Goal: Task Accomplishment & Management: Use online tool/utility

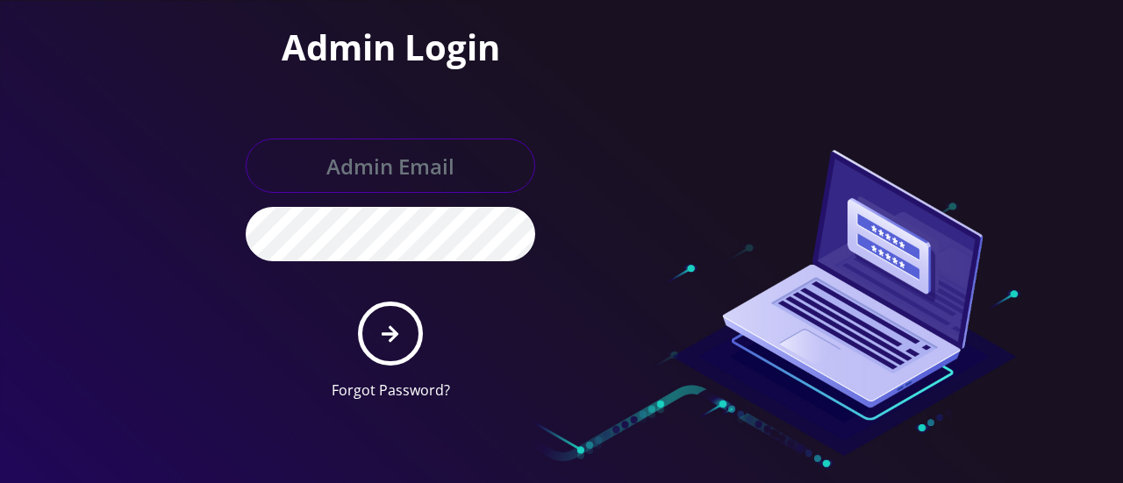
type input "gulraiz@gmail.com"
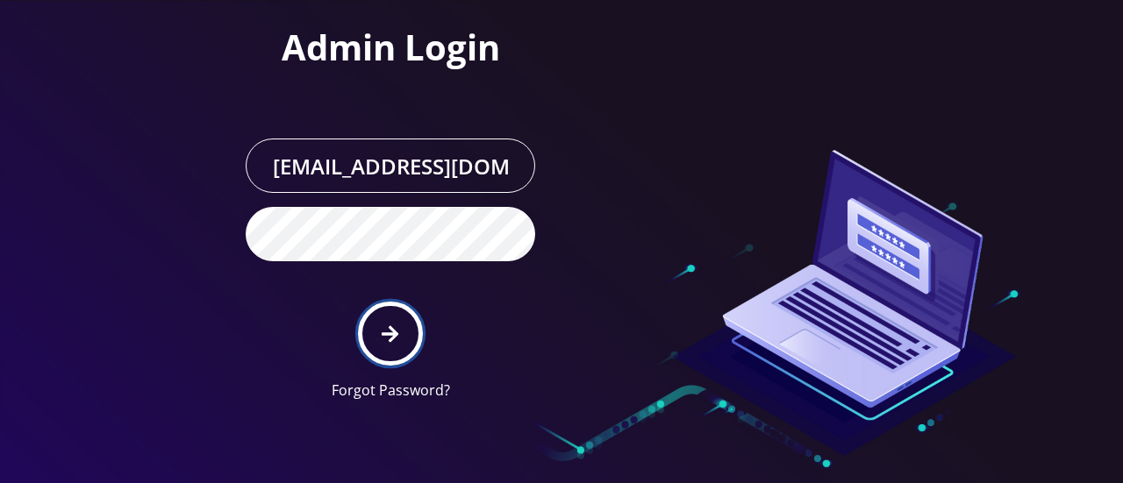
click at [388, 328] on icon "submit" at bounding box center [389, 333] width 17 height 19
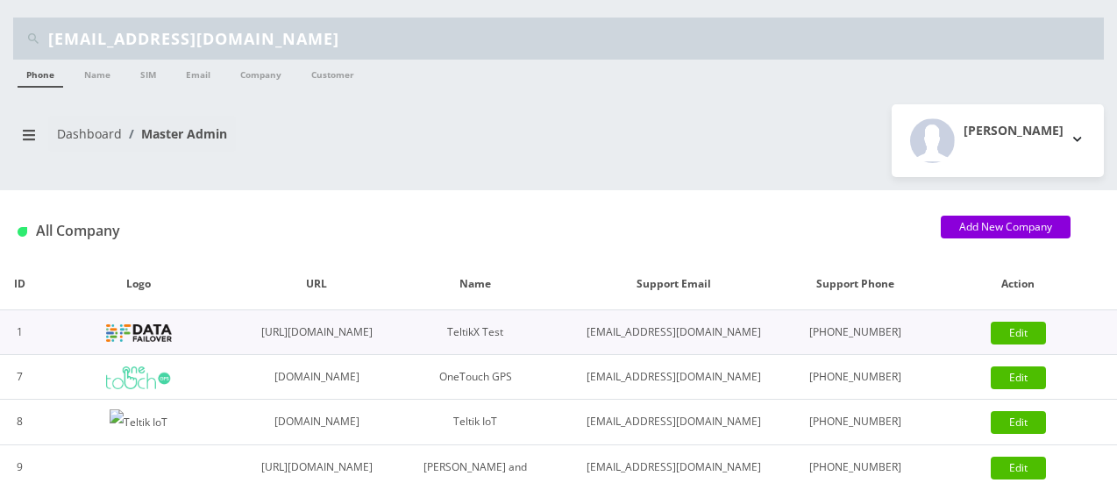
click at [146, 342] on img at bounding box center [139, 333] width 66 height 18
click at [36, 144] on button "breadcrumb" at bounding box center [29, 134] width 32 height 33
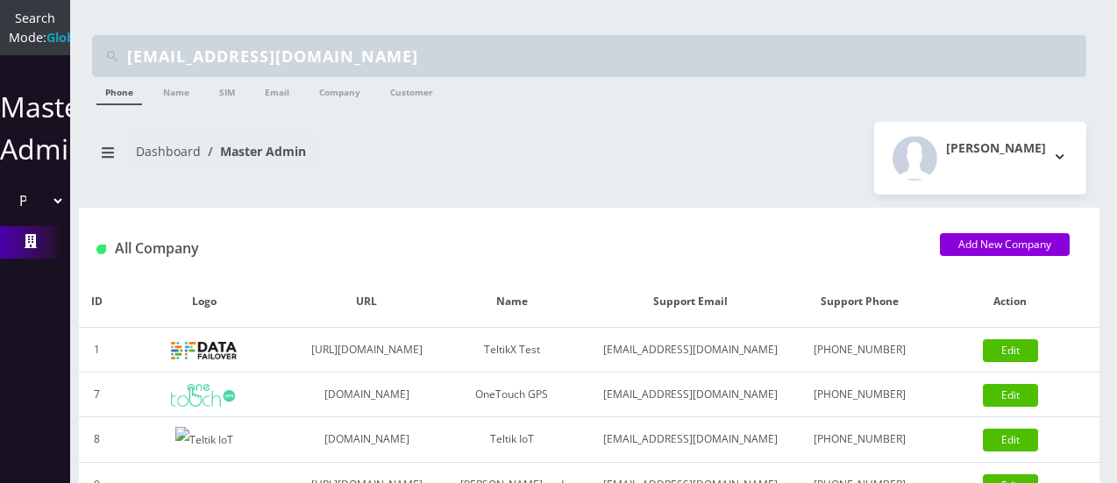
click at [49, 217] on select "Please select a Company TeltikX Test OneTouch GPS Teltik IoT Hale and Serrano P…" at bounding box center [35, 200] width 60 height 33
select select "1"
click at [5, 203] on select "Please select a Company TeltikX Test OneTouch GPS Teltik IoT Hale and Serrano P…" at bounding box center [35, 200] width 60 height 33
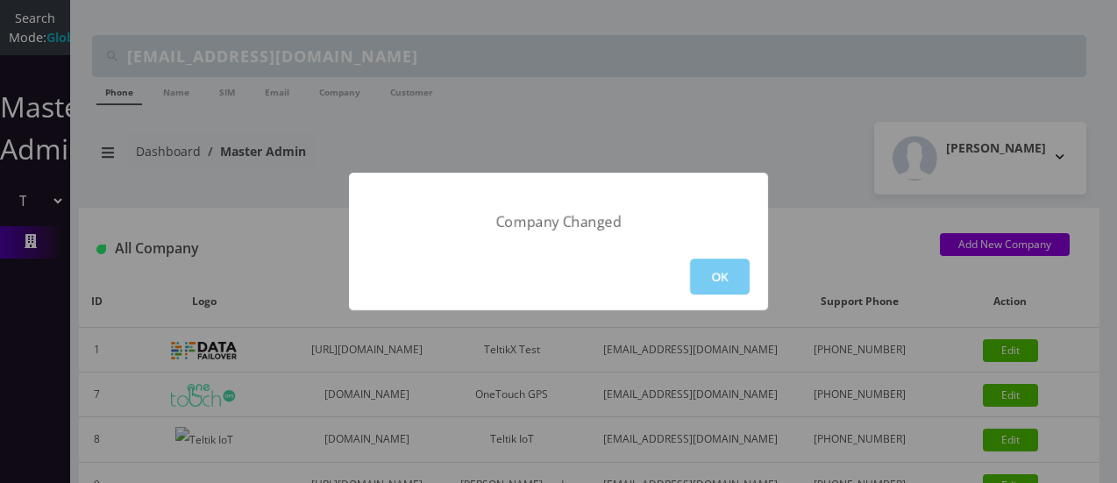
click at [719, 282] on button "OK" at bounding box center [720, 277] width 60 height 36
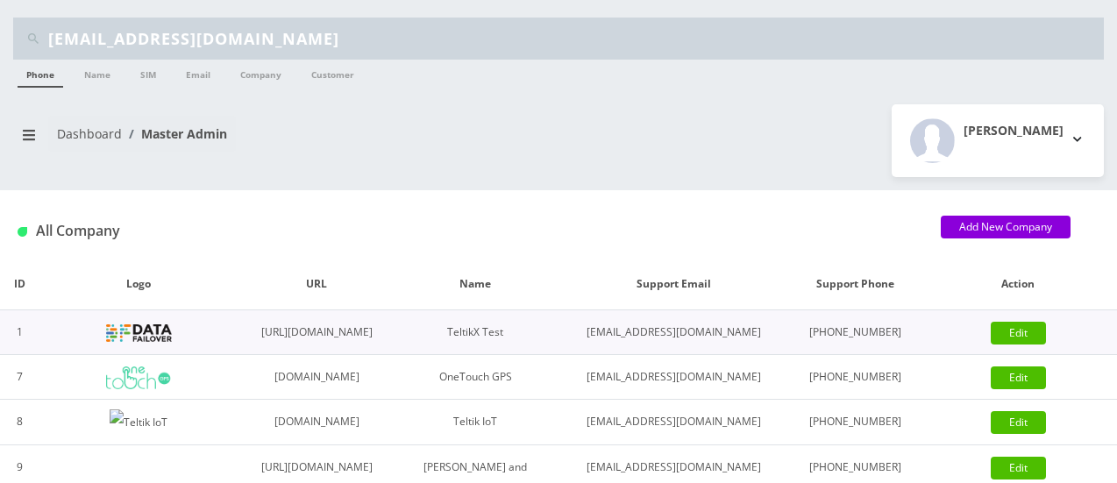
click at [142, 342] on img at bounding box center [139, 333] width 66 height 18
click at [98, 82] on link "Name" at bounding box center [97, 74] width 44 height 28
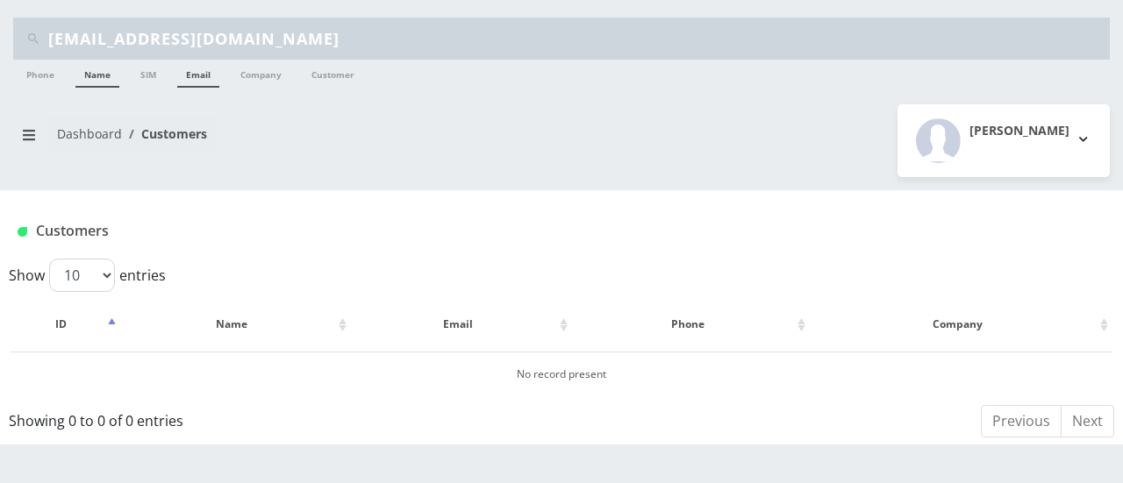
click at [193, 78] on link "Email" at bounding box center [198, 74] width 42 height 28
click at [25, 139] on icon "breadcrumb" at bounding box center [29, 135] width 12 height 14
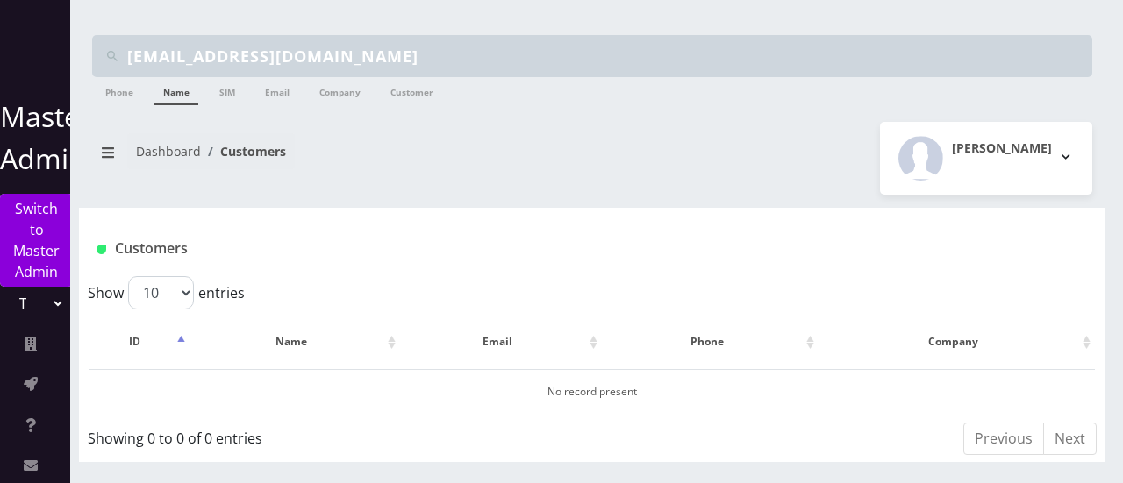
click at [56, 303] on select "TeltikX Test OneTouch GPS Teltik IoT Hale and Serrano Plc Home Away Secure RevG…" at bounding box center [35, 303] width 60 height 33
click at [33, 342] on icon at bounding box center [31, 344] width 12 height 14
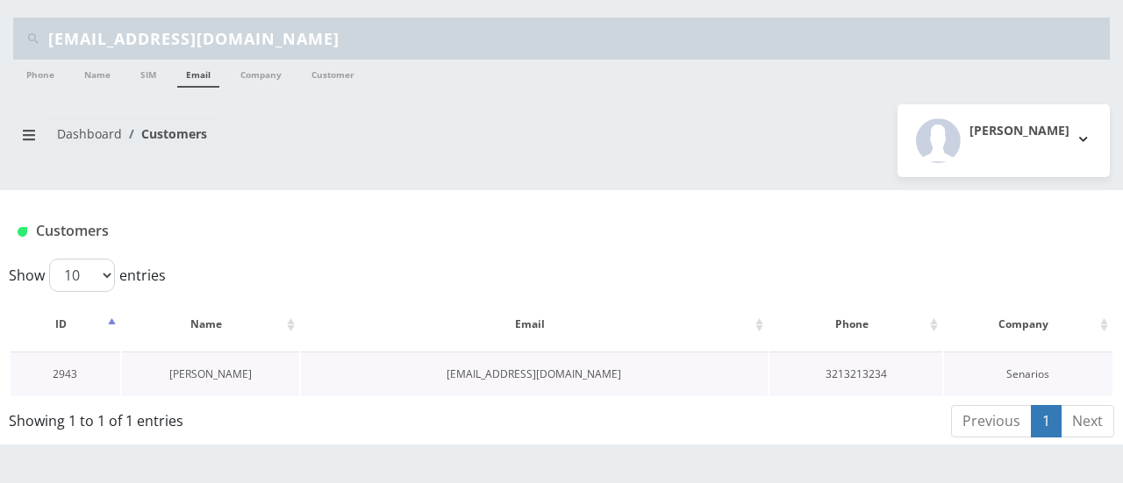
click at [192, 371] on link "[PERSON_NAME]" at bounding box center [210, 374] width 82 height 15
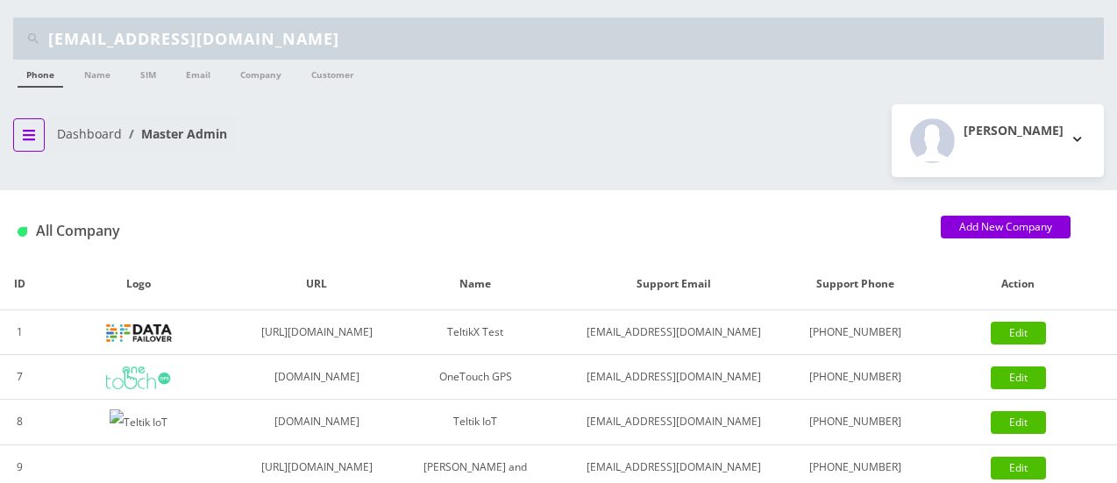
click at [28, 139] on icon "breadcrumb" at bounding box center [29, 135] width 12 height 11
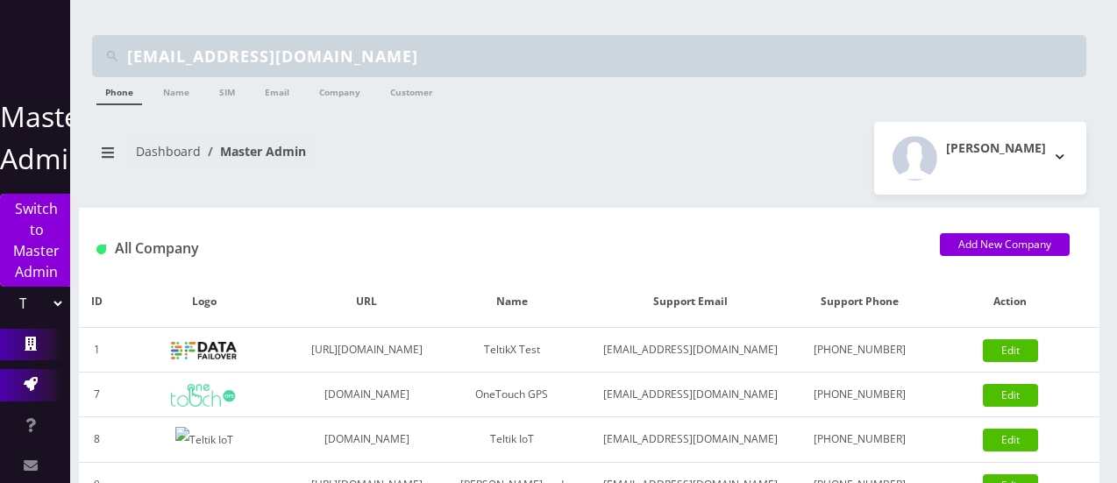
click at [33, 390] on icon at bounding box center [31, 384] width 14 height 14
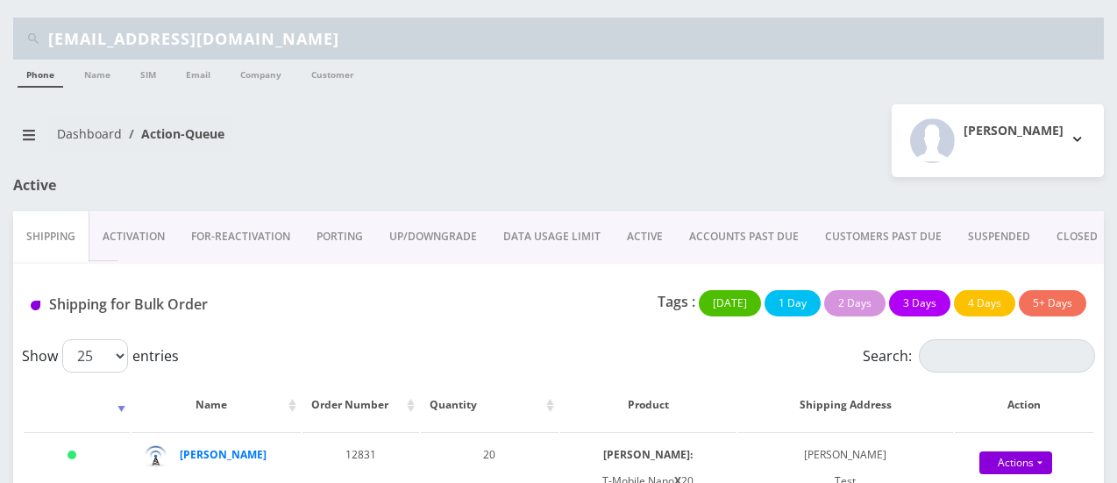
click at [153, 239] on link "Activation" at bounding box center [133, 236] width 89 height 51
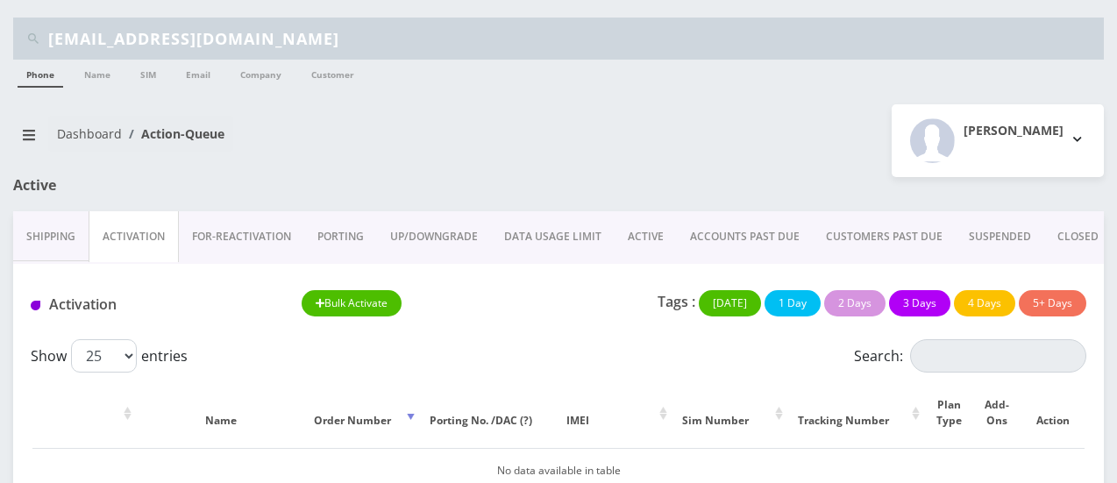
click at [479, 29] on input "[EMAIL_ADDRESS][DOMAIN_NAME]" at bounding box center [573, 38] width 1051 height 33
type input "m"
click at [446, 329] on div "Activation Bulk Activate Tags : Today 1 Day 2 Days 3 Days 4 Days 5+ Days" at bounding box center [558, 301] width 1091 height 75
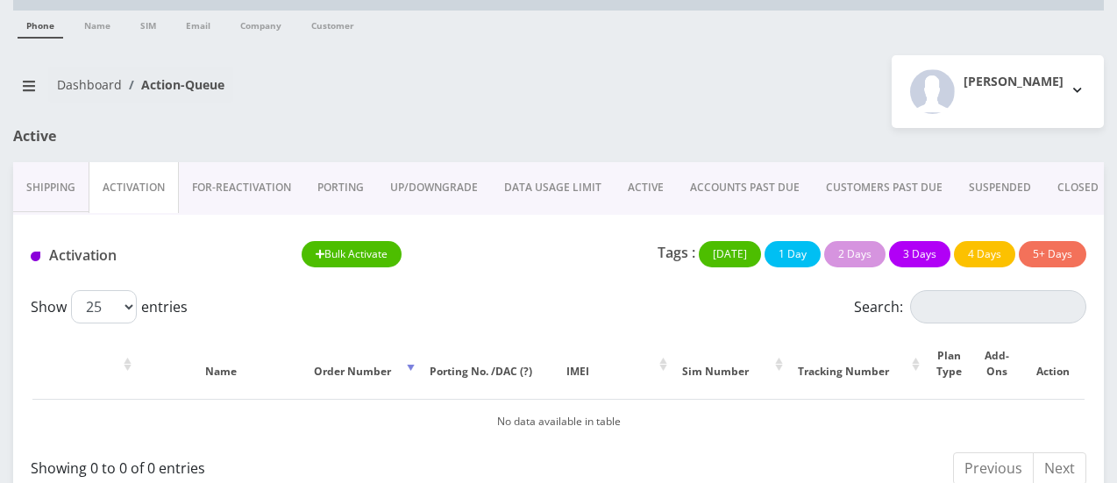
scroll to position [74, 0]
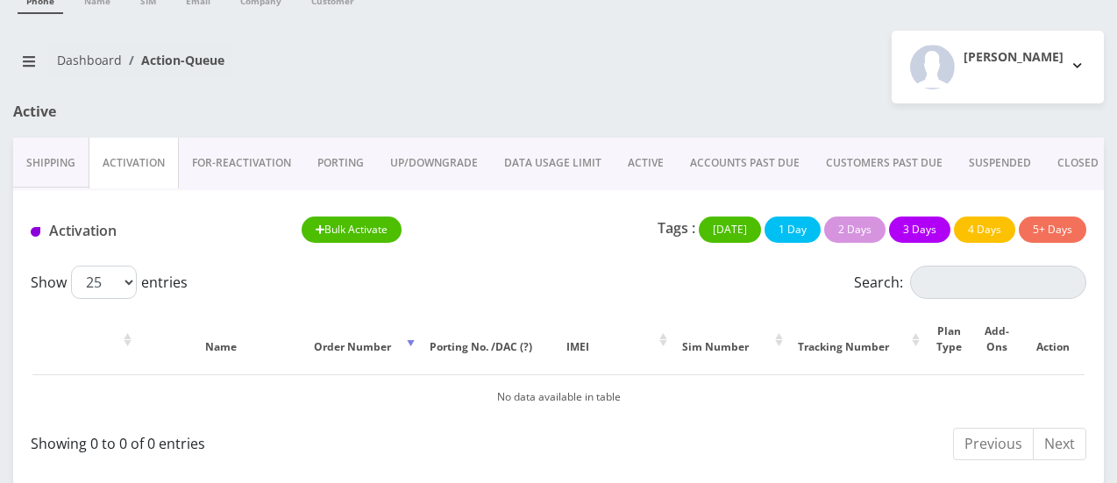
click at [68, 172] on link "Shipping" at bounding box center [50, 163] width 75 height 51
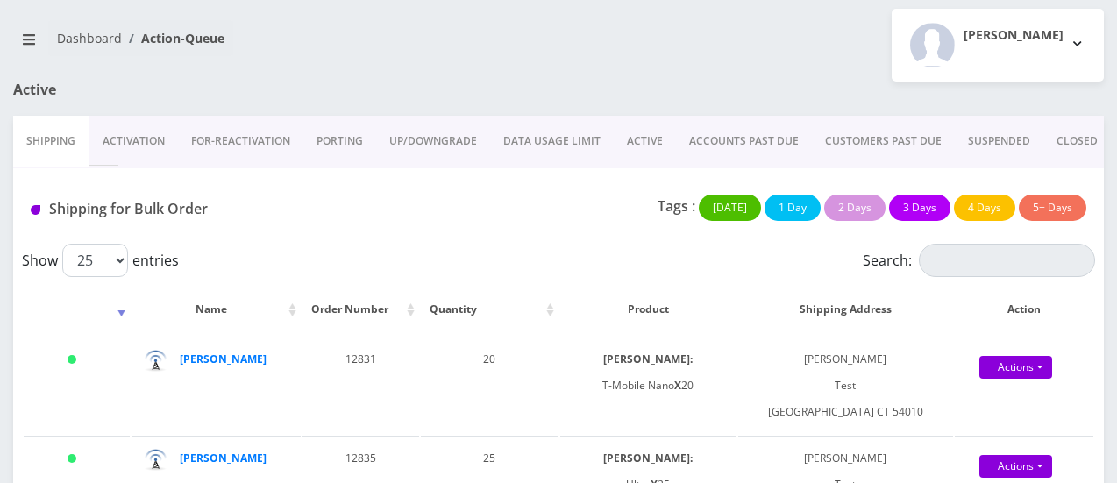
scroll to position [88, 0]
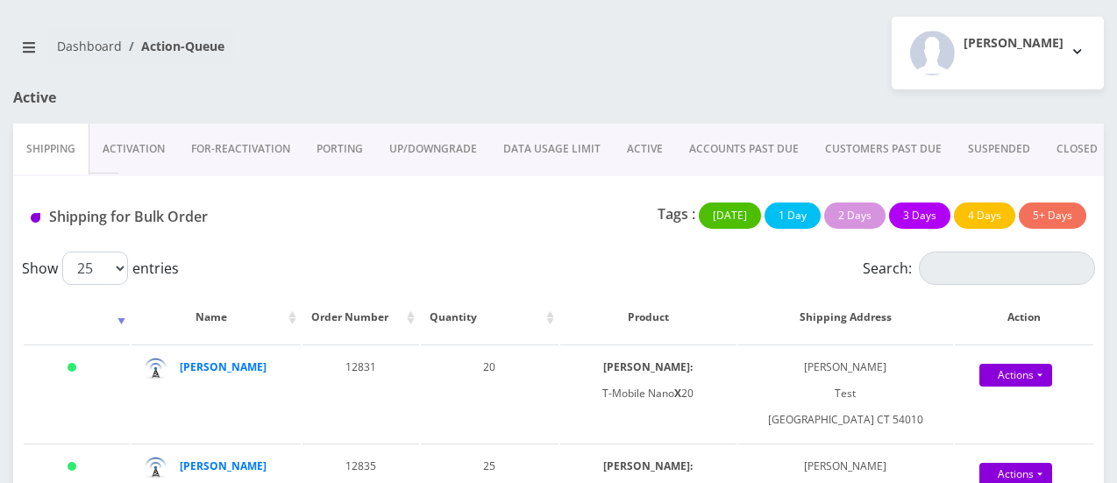
click at [155, 152] on link "Activation" at bounding box center [133, 149] width 89 height 51
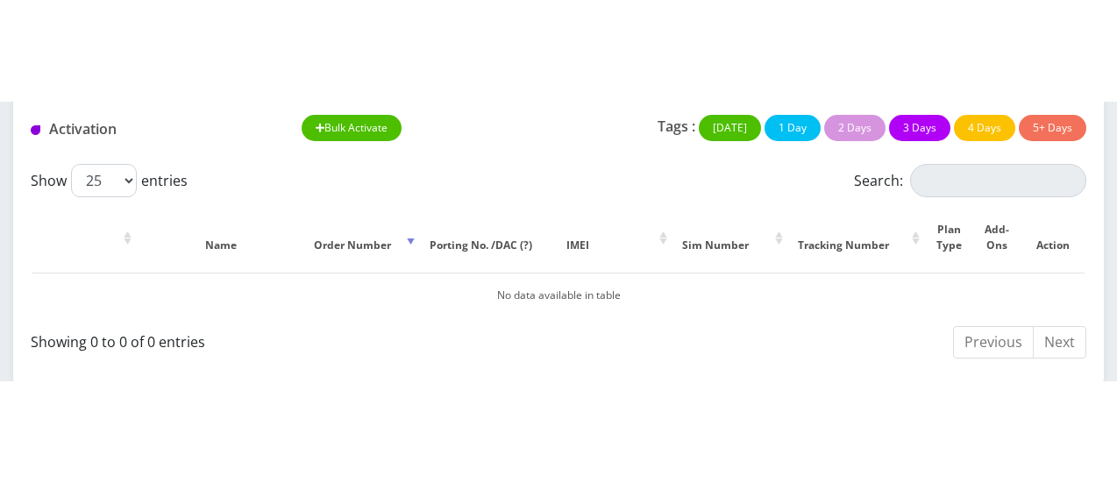
scroll to position [74, 0]
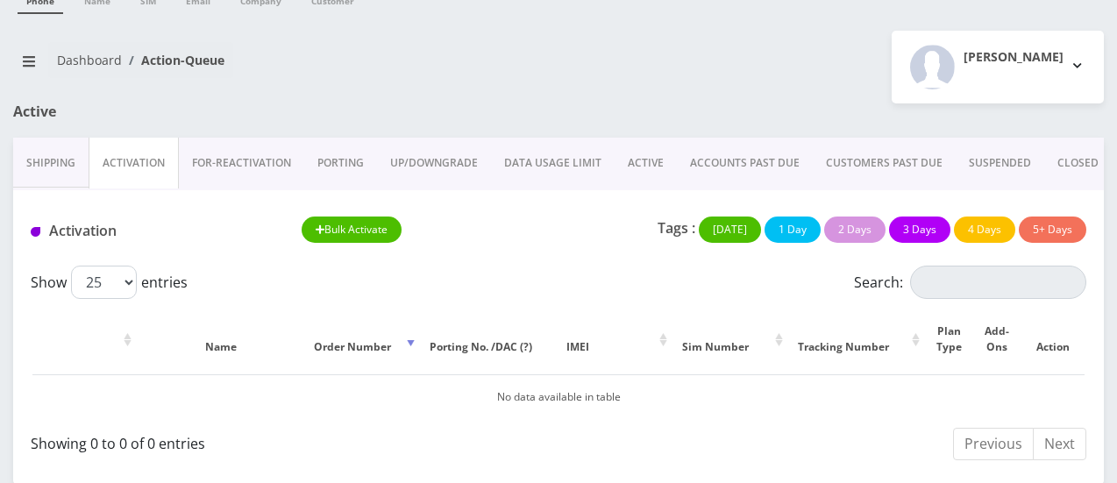
click at [382, 231] on button "Bulk Activate" at bounding box center [352, 230] width 101 height 26
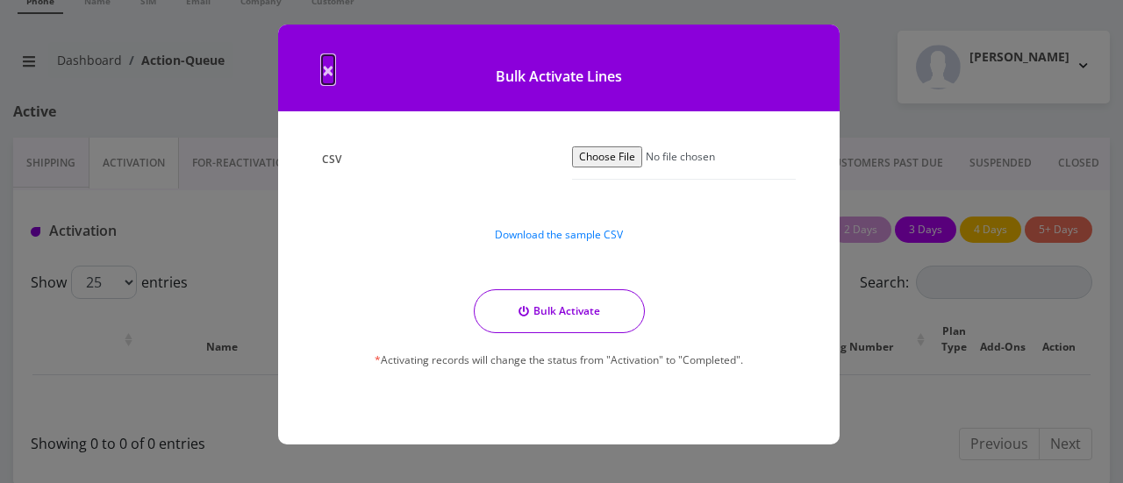
click at [324, 73] on span "×" at bounding box center [328, 69] width 12 height 29
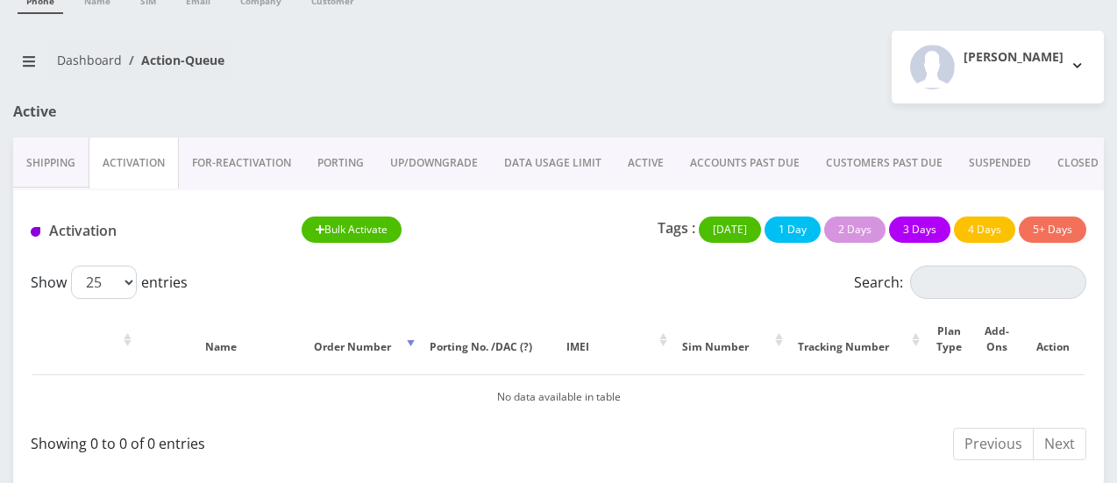
click at [471, 263] on div "Activation Bulk Activate Tags : Today 1 Day 2 Days 3 Days 4 Days 5+ Days" at bounding box center [558, 227] width 1091 height 75
